Goal: Find specific page/section: Find specific page/section

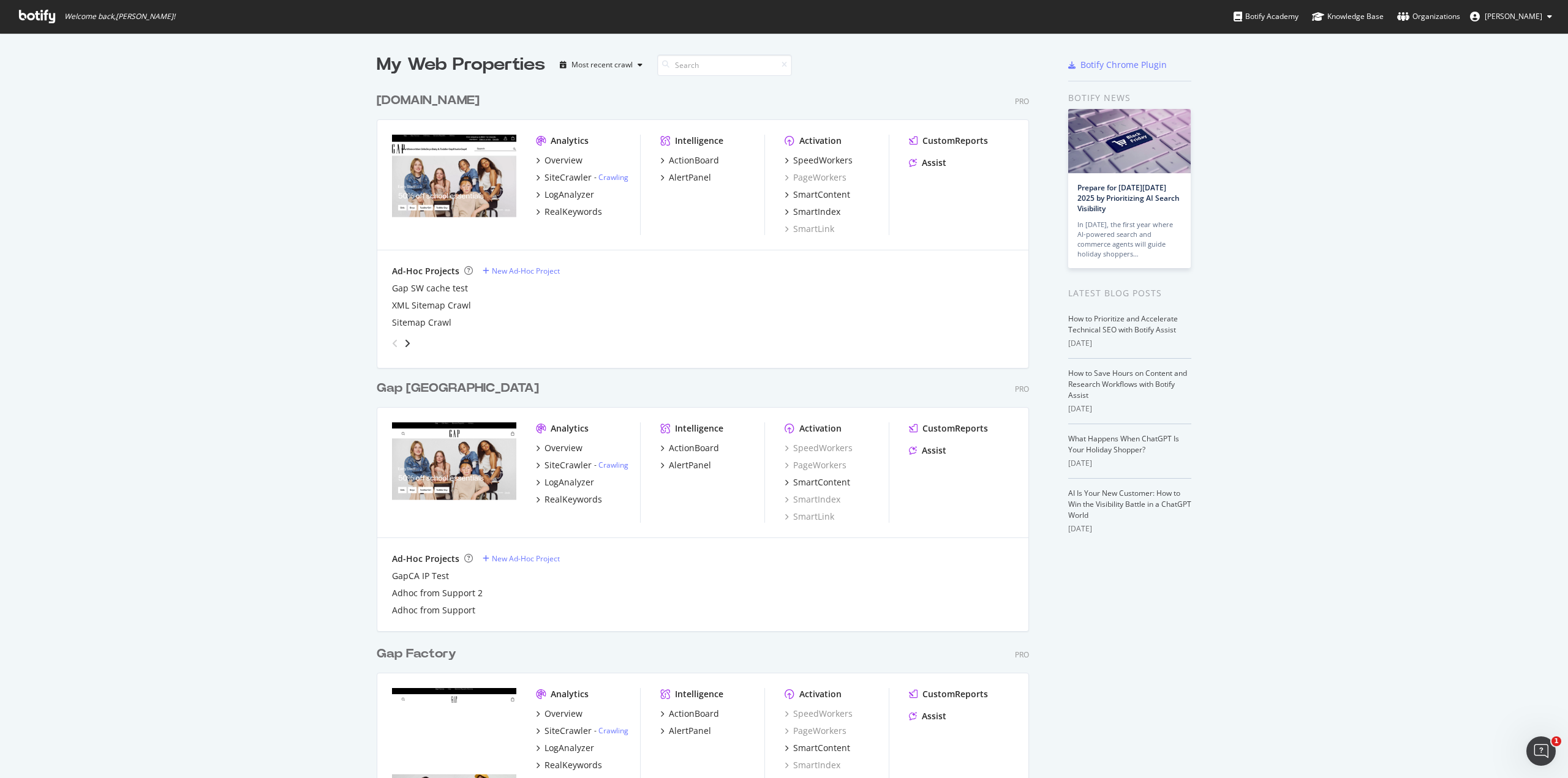
click at [1341, 230] on div "My Web Properties Most recent crawl [DOMAIN_NAME] Pro Analytics Overview SiteCr…" at bounding box center [784, 770] width 1568 height 1474
